Goal: Information Seeking & Learning: Learn about a topic

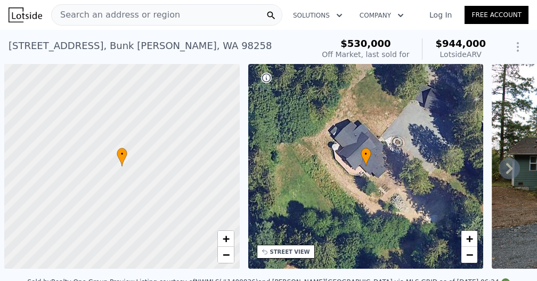
scroll to position [0, 4]
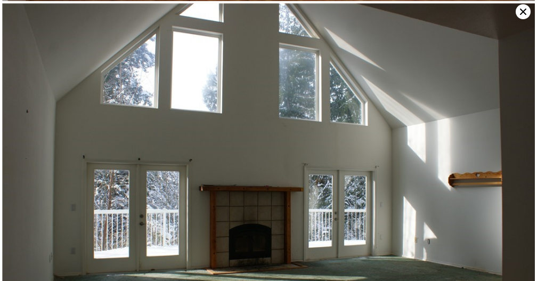
scroll to position [1427, 0]
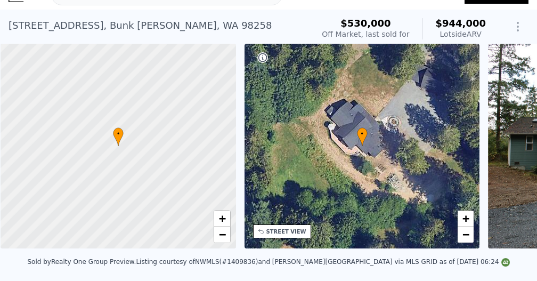
scroll to position [0, 4]
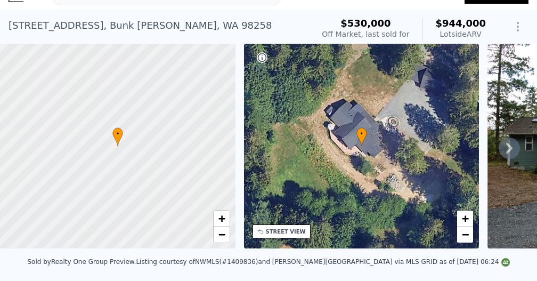
click at [297, 235] on div "STREET VIEW" at bounding box center [286, 232] width 40 height 8
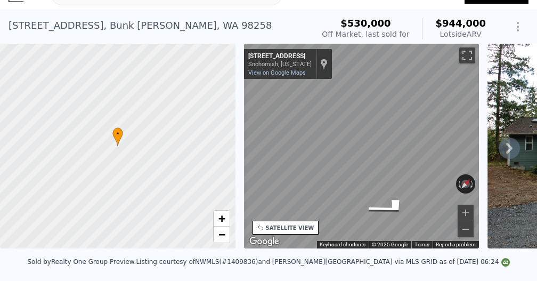
click at [509, 144] on icon at bounding box center [509, 148] width 6 height 11
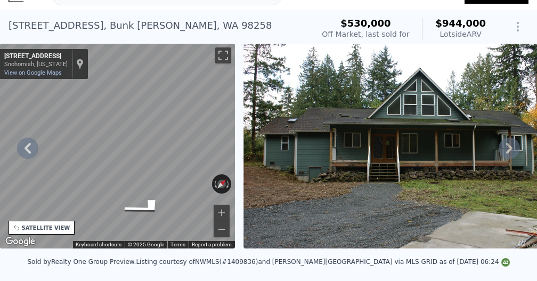
click at [509, 144] on icon at bounding box center [509, 148] width 6 height 11
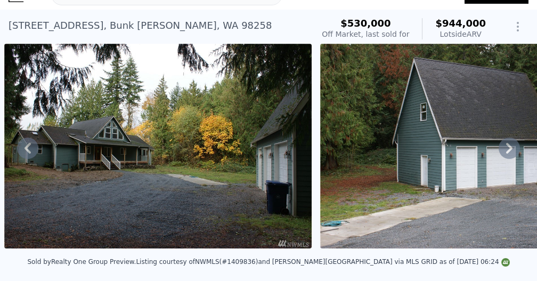
click at [509, 144] on icon at bounding box center [509, 148] width 6 height 11
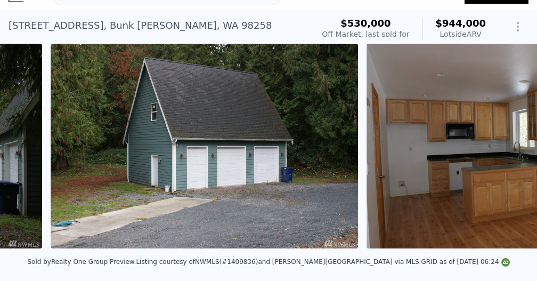
scroll to position [0, 1120]
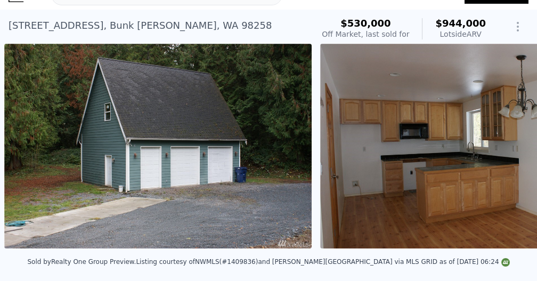
click at [509, 144] on img at bounding box center [474, 146] width 308 height 205
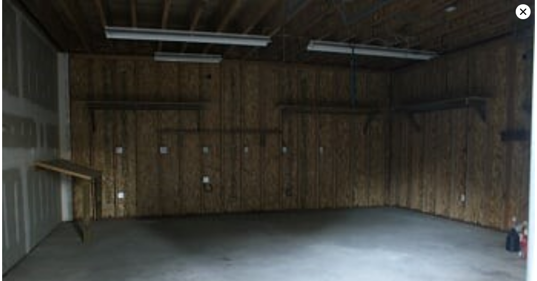
scroll to position [3567, 0]
click at [522, 17] on icon at bounding box center [523, 11] width 15 height 15
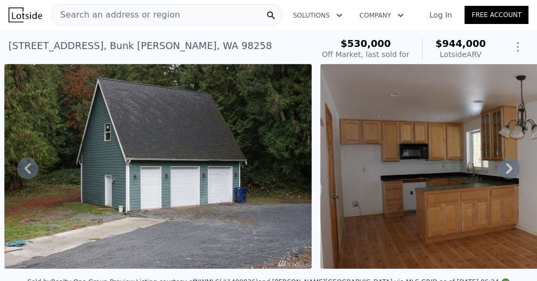
scroll to position [0, 0]
